Goal: Task Accomplishment & Management: Use online tool/utility

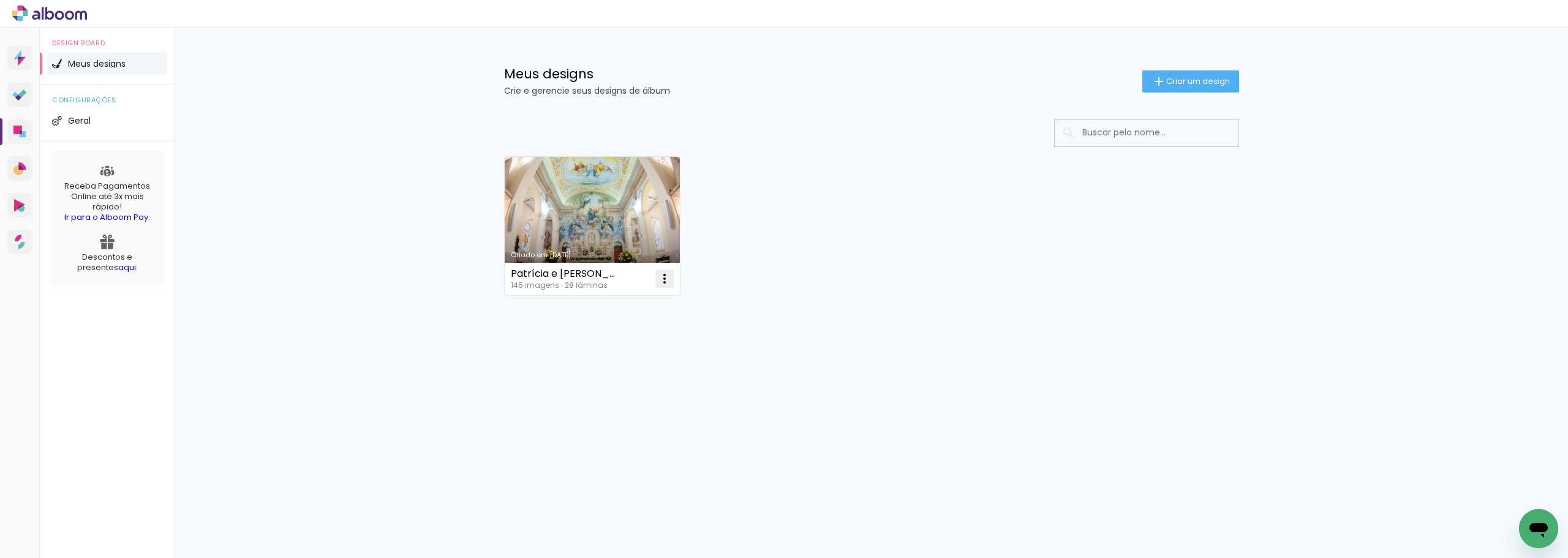
click at [665, 279] on iron-icon at bounding box center [665, 279] width 15 height 15
click at [614, 358] on paper-item "Excluir" at bounding box center [615, 360] width 120 height 24
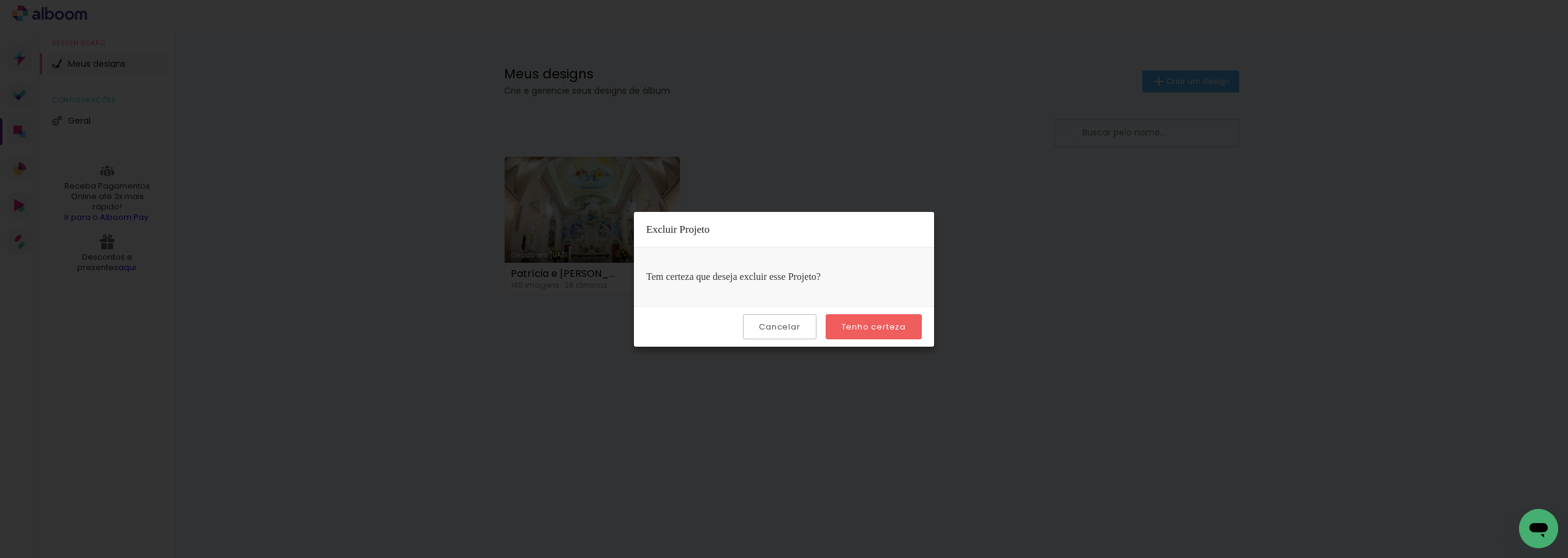
click at [0, 0] on slot "Tenho certeza" at bounding box center [0, 0] width 0 height 0
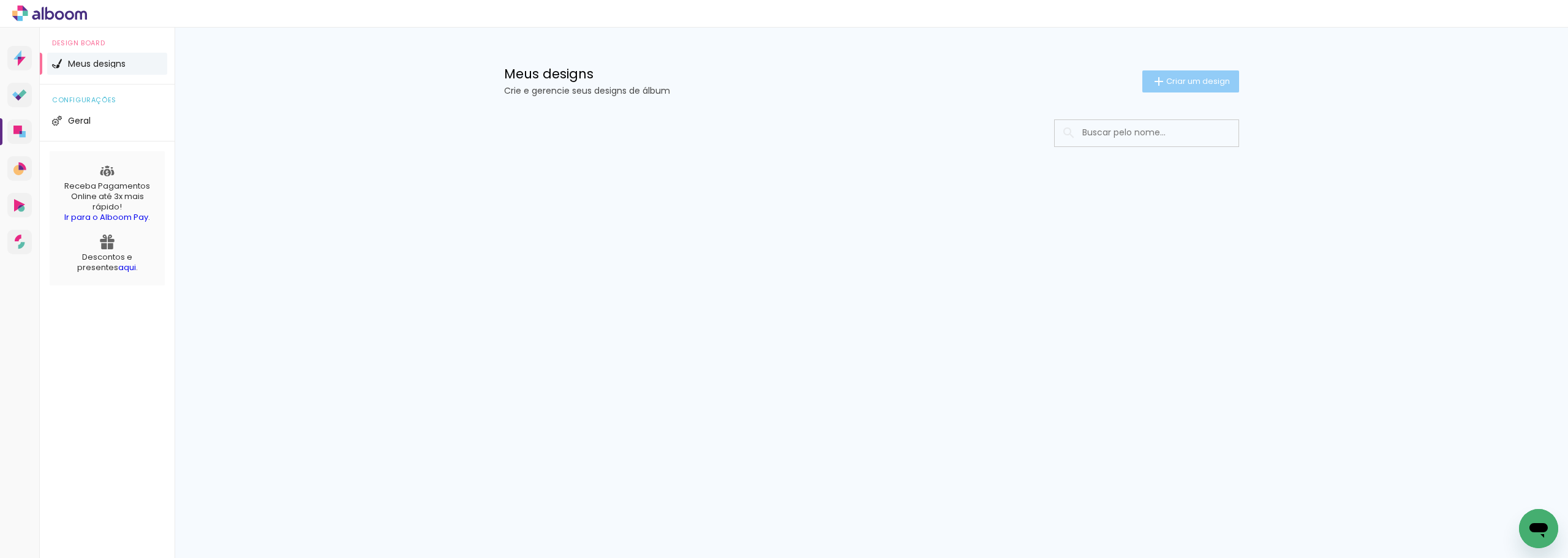
click at [1181, 83] on span "Criar um design" at bounding box center [1197, 81] width 64 height 8
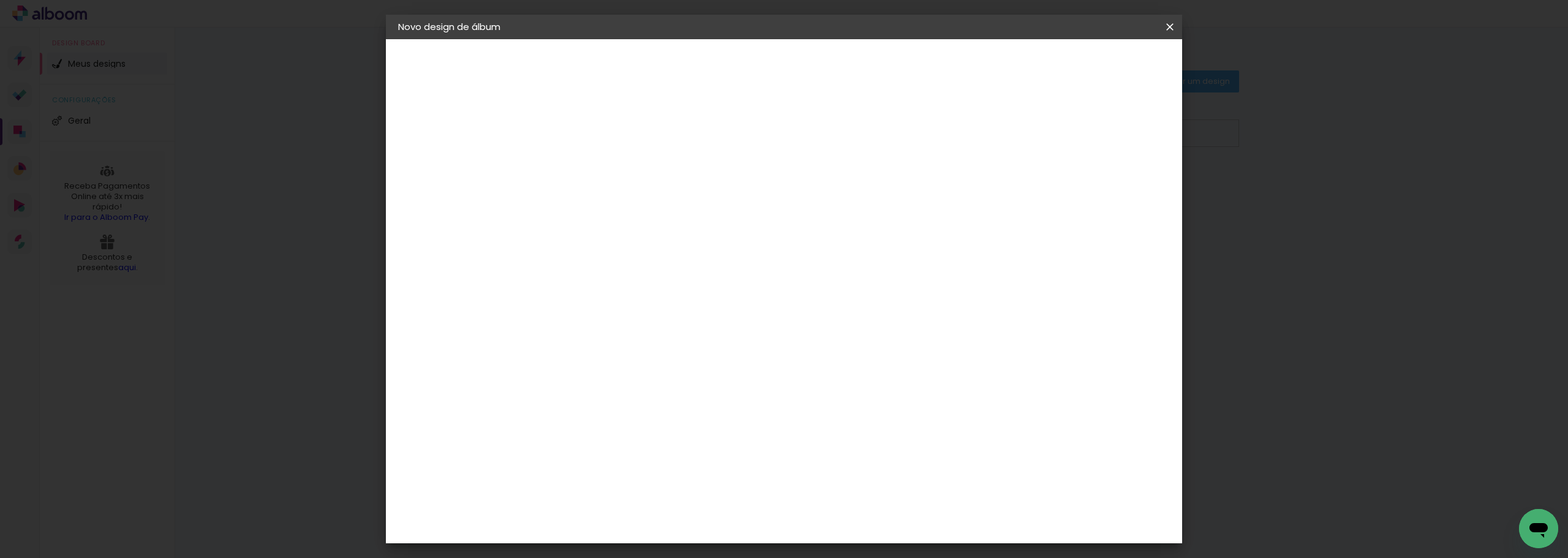
click at [598, 168] on input at bounding box center [598, 164] width 0 height 19
type input "Casamento Aline e [PERSON_NAME]"
type paper-input "Casamento Aline e [PERSON_NAME]"
click at [0, 0] on slot "Avançar" at bounding box center [0, 0] width 0 height 0
click at [0, 0] on slot "Tamanho Livre" at bounding box center [0, 0] width 0 height 0
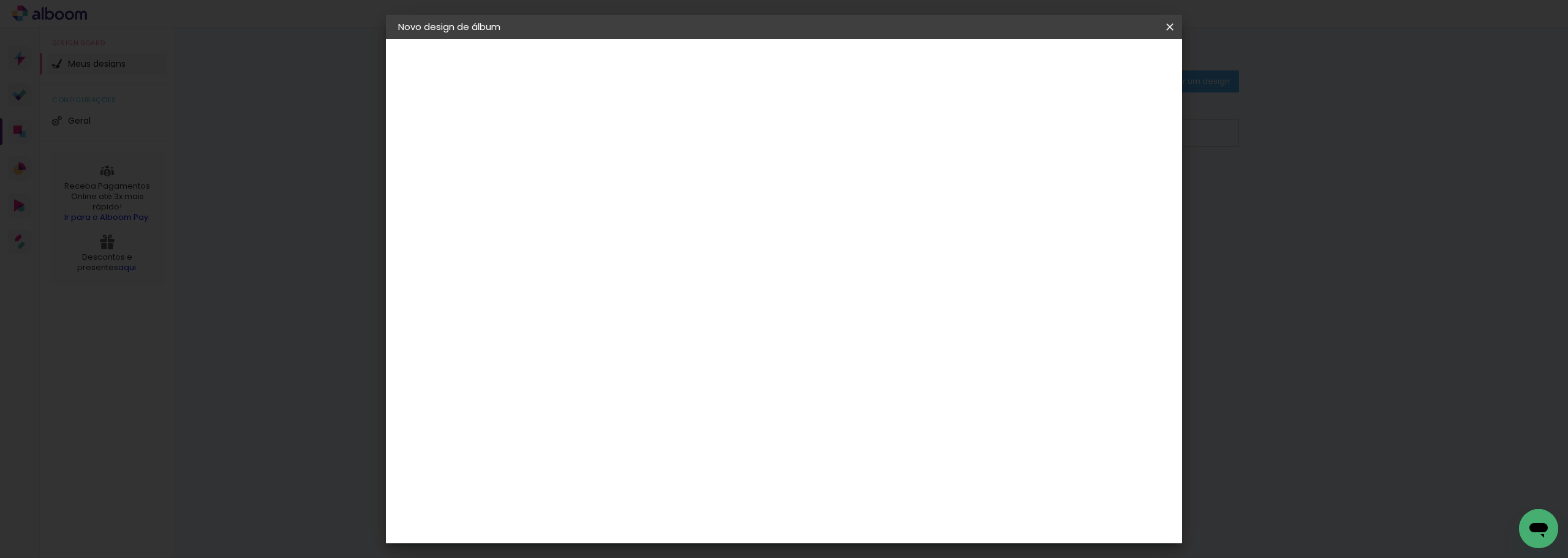
click at [0, 0] on slot "Avançar" at bounding box center [0, 0] width 0 height 0
drag, startPoint x: 563, startPoint y: 344, endPoint x: 554, endPoint y: 344, distance: 9.0
click at [556, 344] on input "30" at bounding box center [559, 348] width 32 height 18
type input "20"
type paper-input "20"
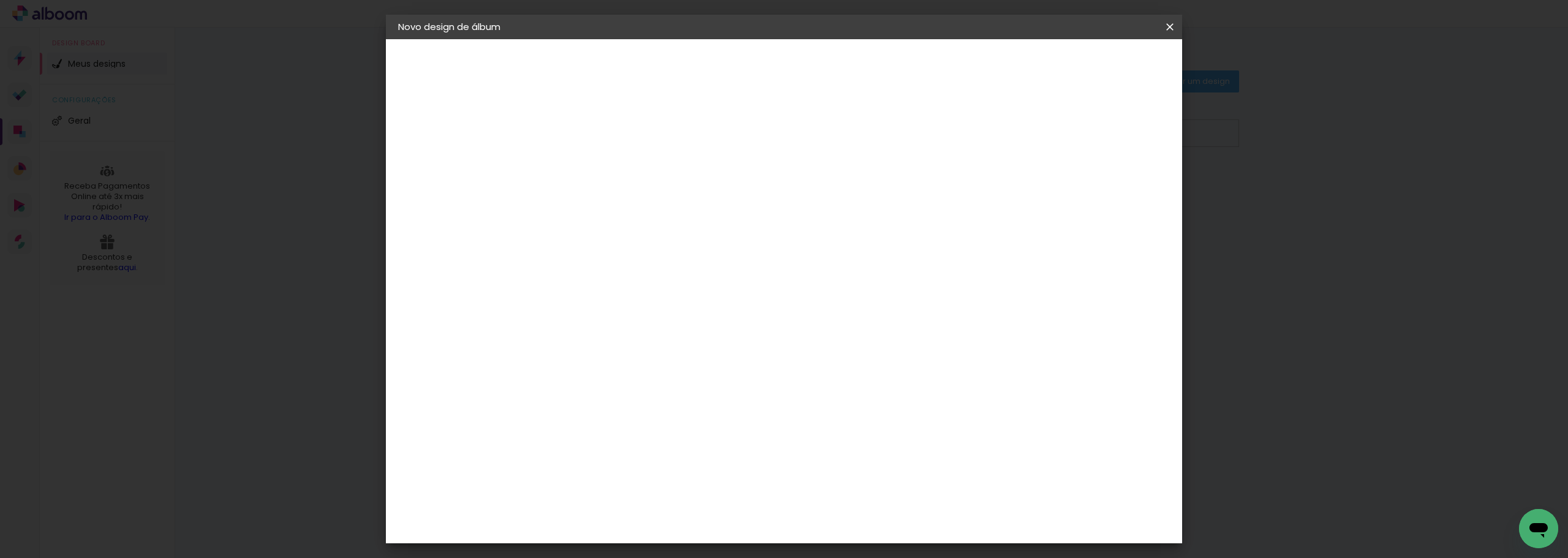
click at [1093, 68] on span "Iniciar design" at bounding box center [1065, 65] width 55 height 9
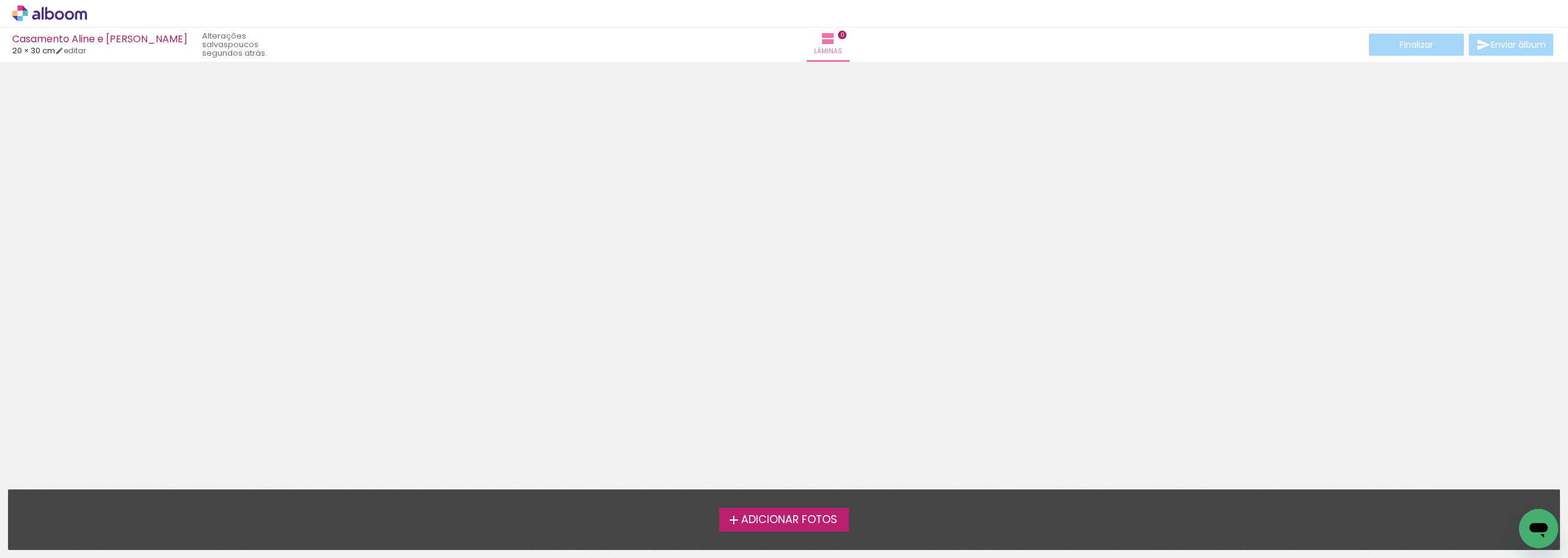
click at [765, 520] on span "Adicionar Fotos" at bounding box center [789, 520] width 96 height 11
click at [0, 0] on input "file" at bounding box center [0, 0] width 0 height 0
